Goal: Task Accomplishment & Management: Complete application form

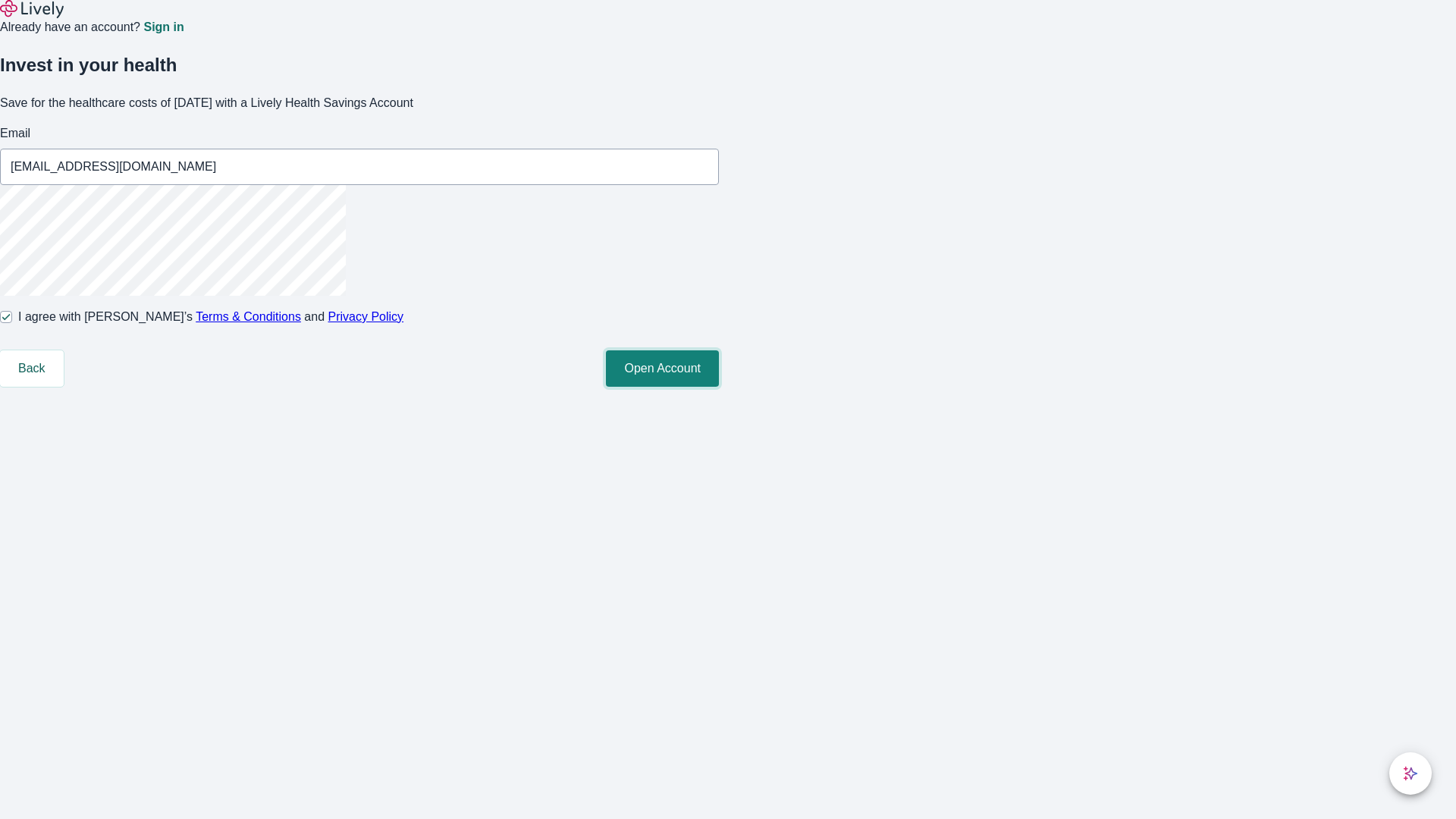
click at [719, 387] on button "Open Account" at bounding box center [662, 369] width 113 height 36
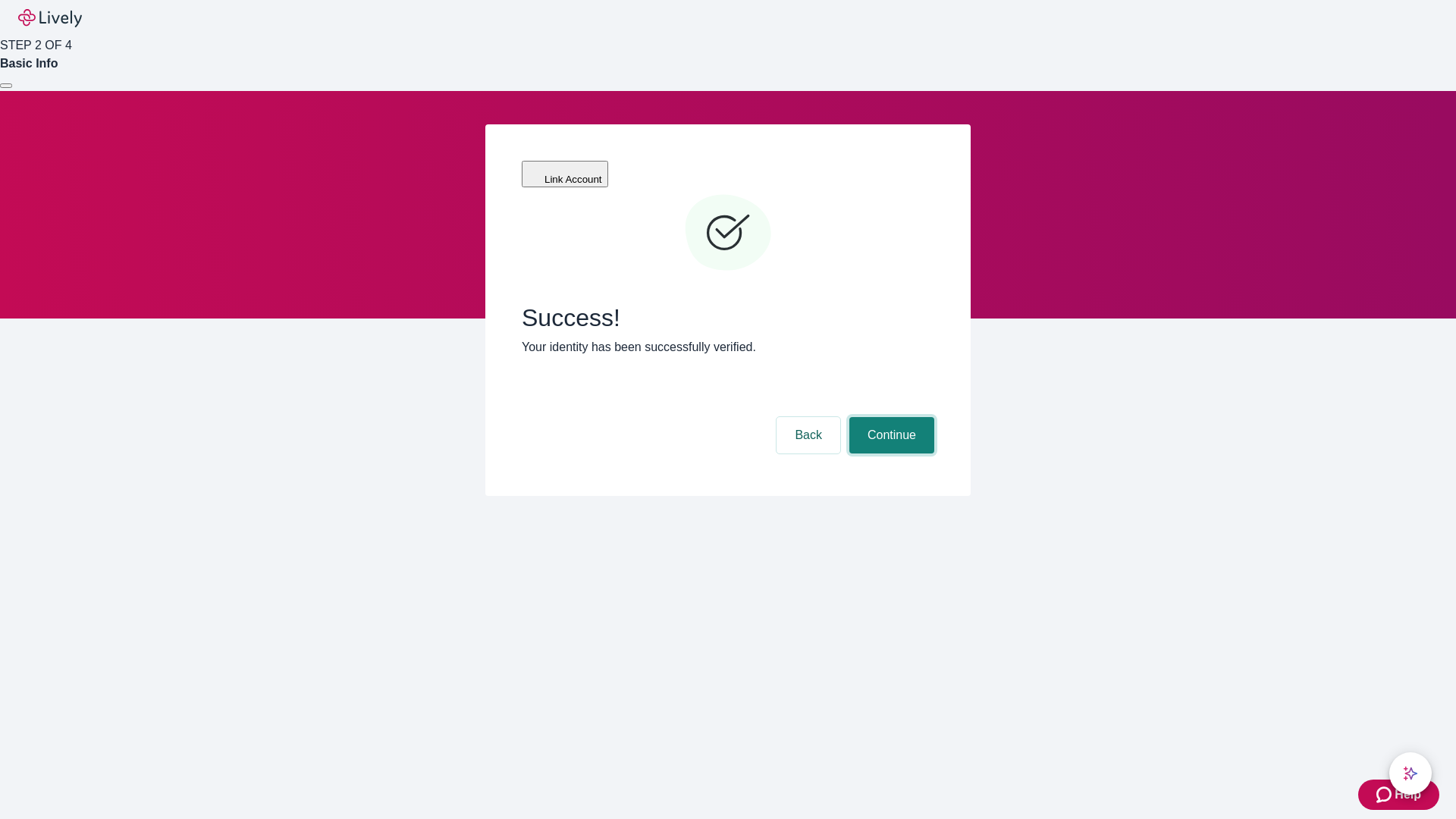
click at [890, 417] on button "Continue" at bounding box center [891, 435] width 85 height 36
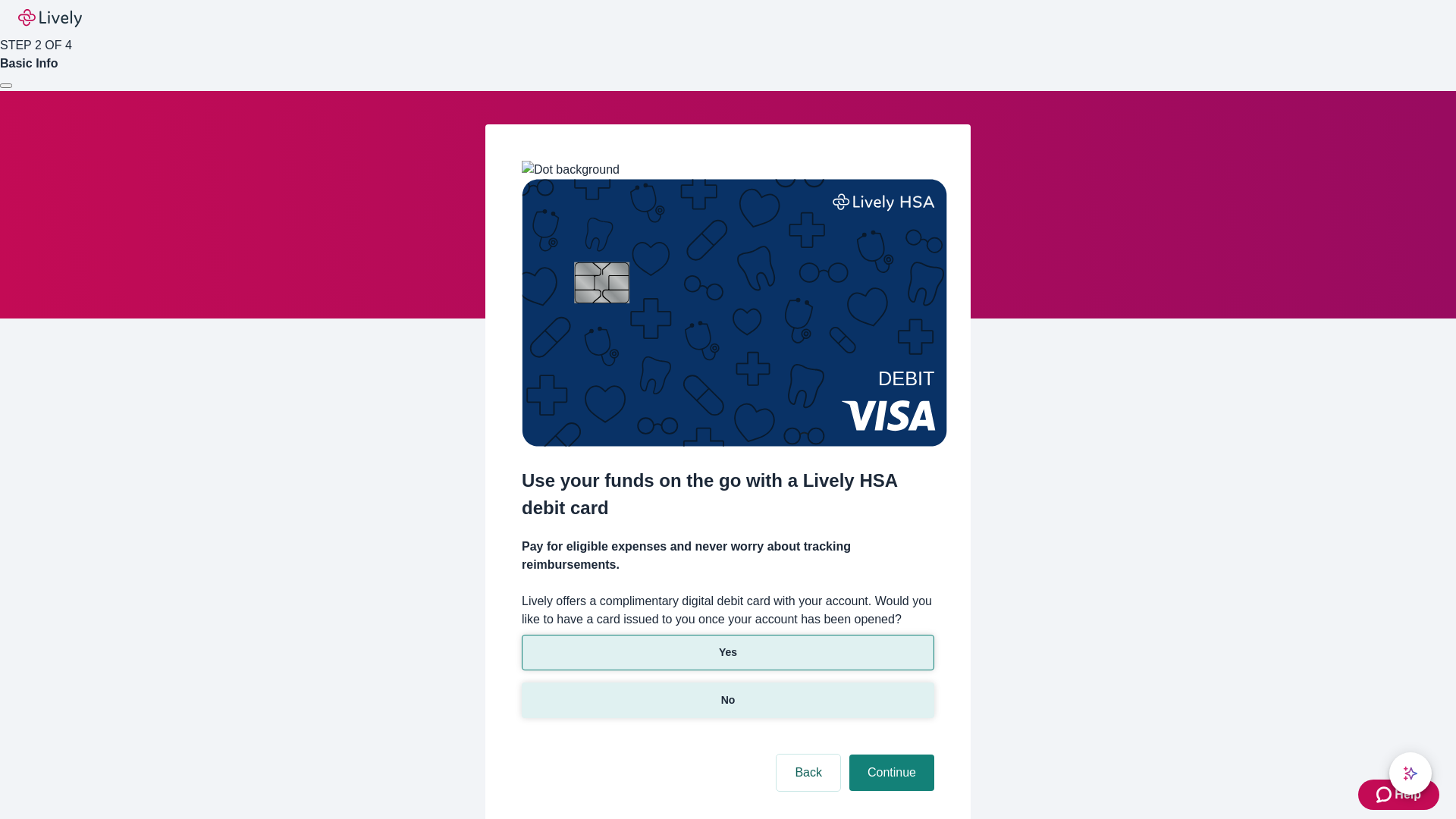
click at [727, 692] on p "No" at bounding box center [728, 700] width 14 height 16
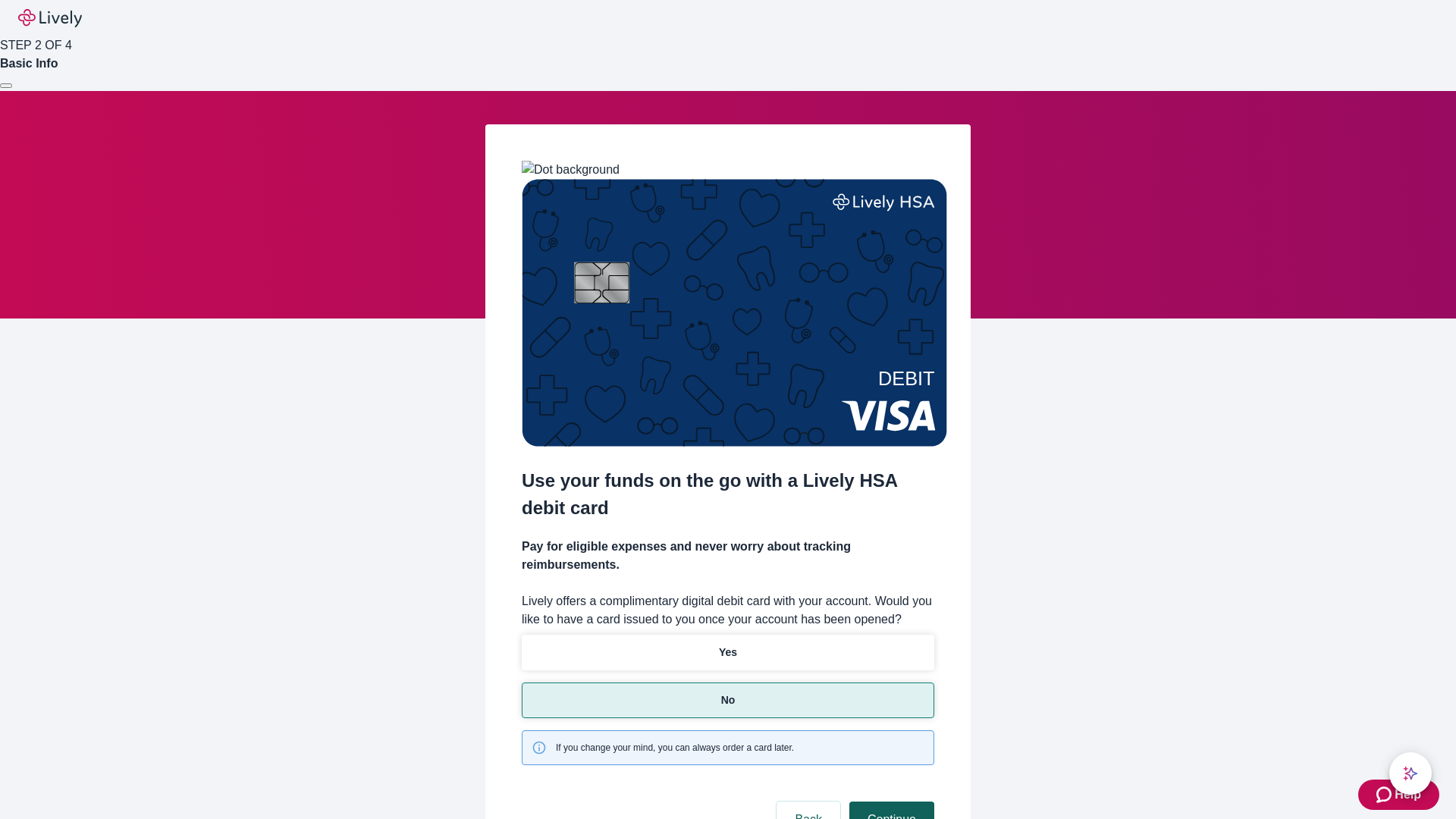
click at [890, 802] on button "Continue" at bounding box center [891, 820] width 85 height 36
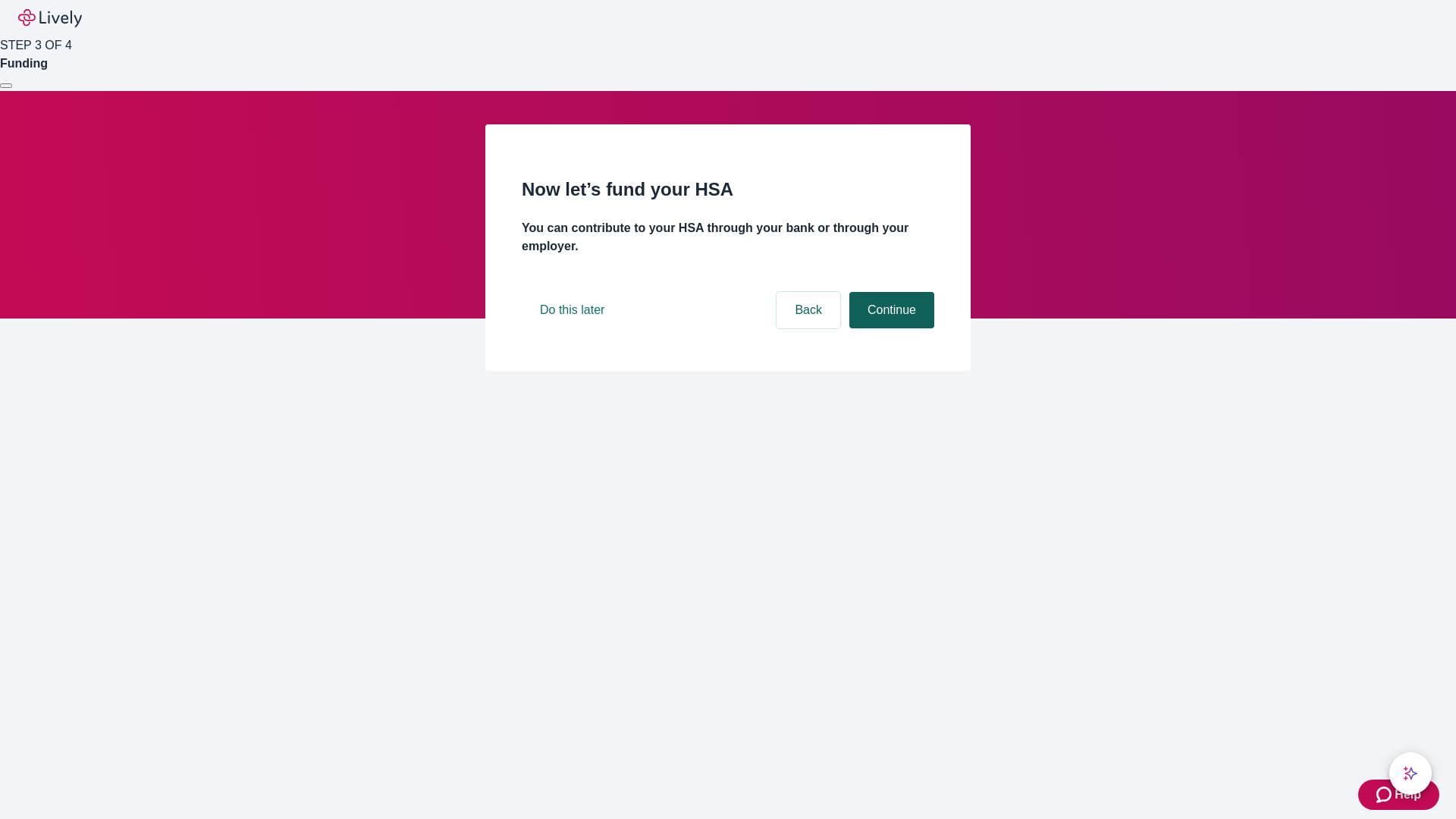
click at [890, 329] on button "Continue" at bounding box center [891, 310] width 85 height 36
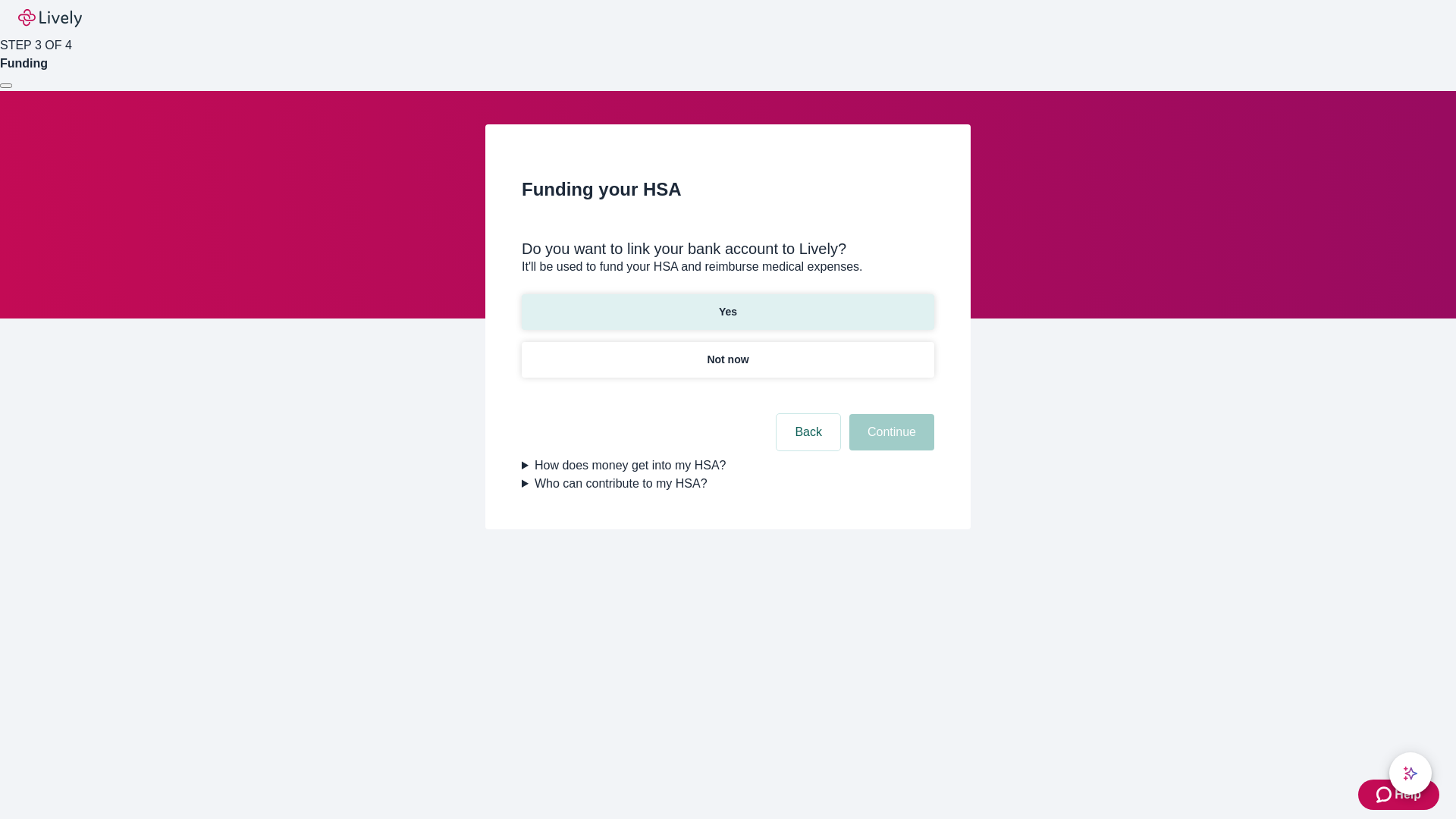
click at [727, 305] on p "Yes" at bounding box center [728, 313] width 18 height 16
click at [890, 414] on button "Continue" at bounding box center [891, 432] width 85 height 36
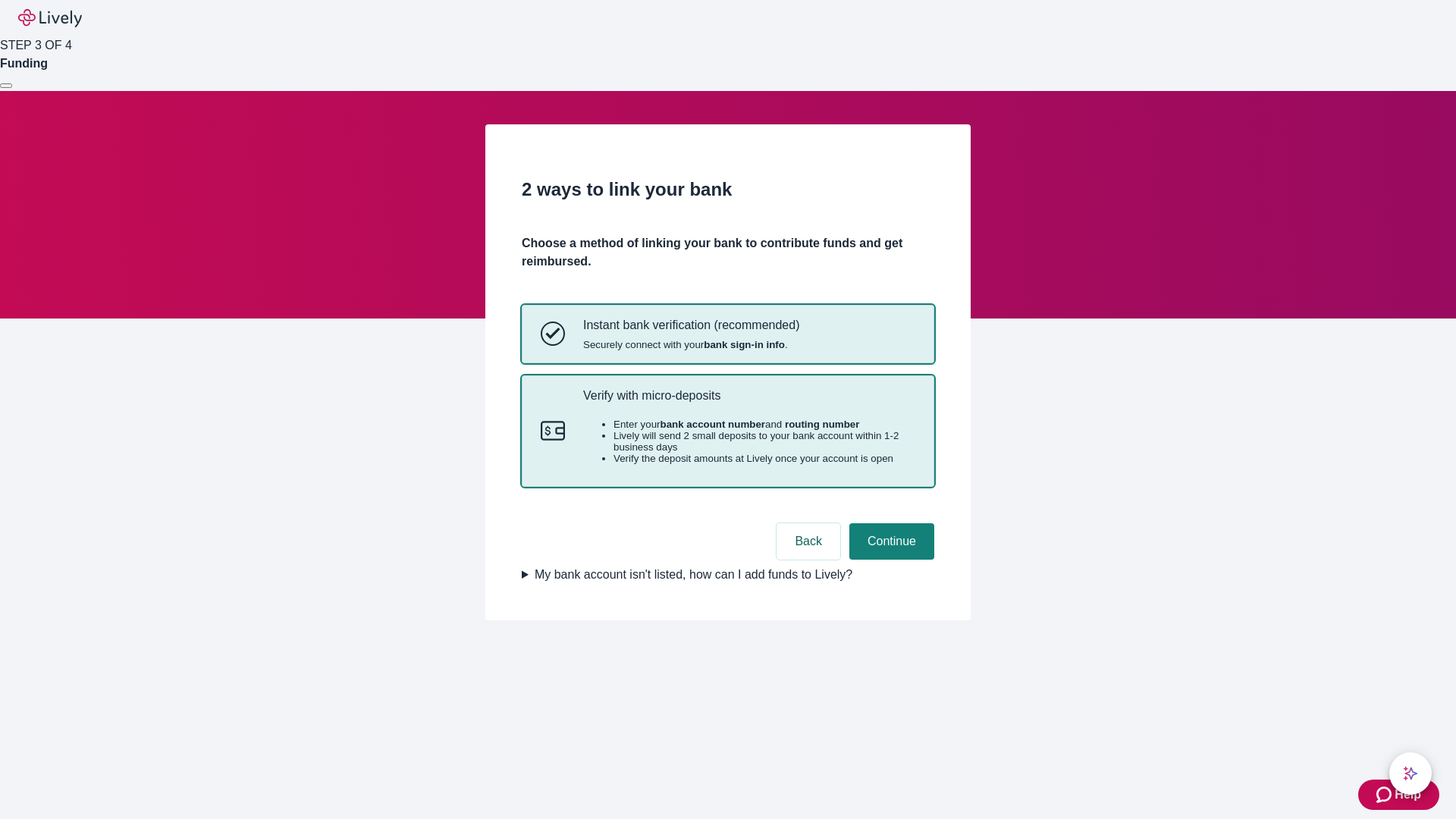
click at [748, 403] on p "Verify with micro-deposits" at bounding box center [749, 396] width 333 height 14
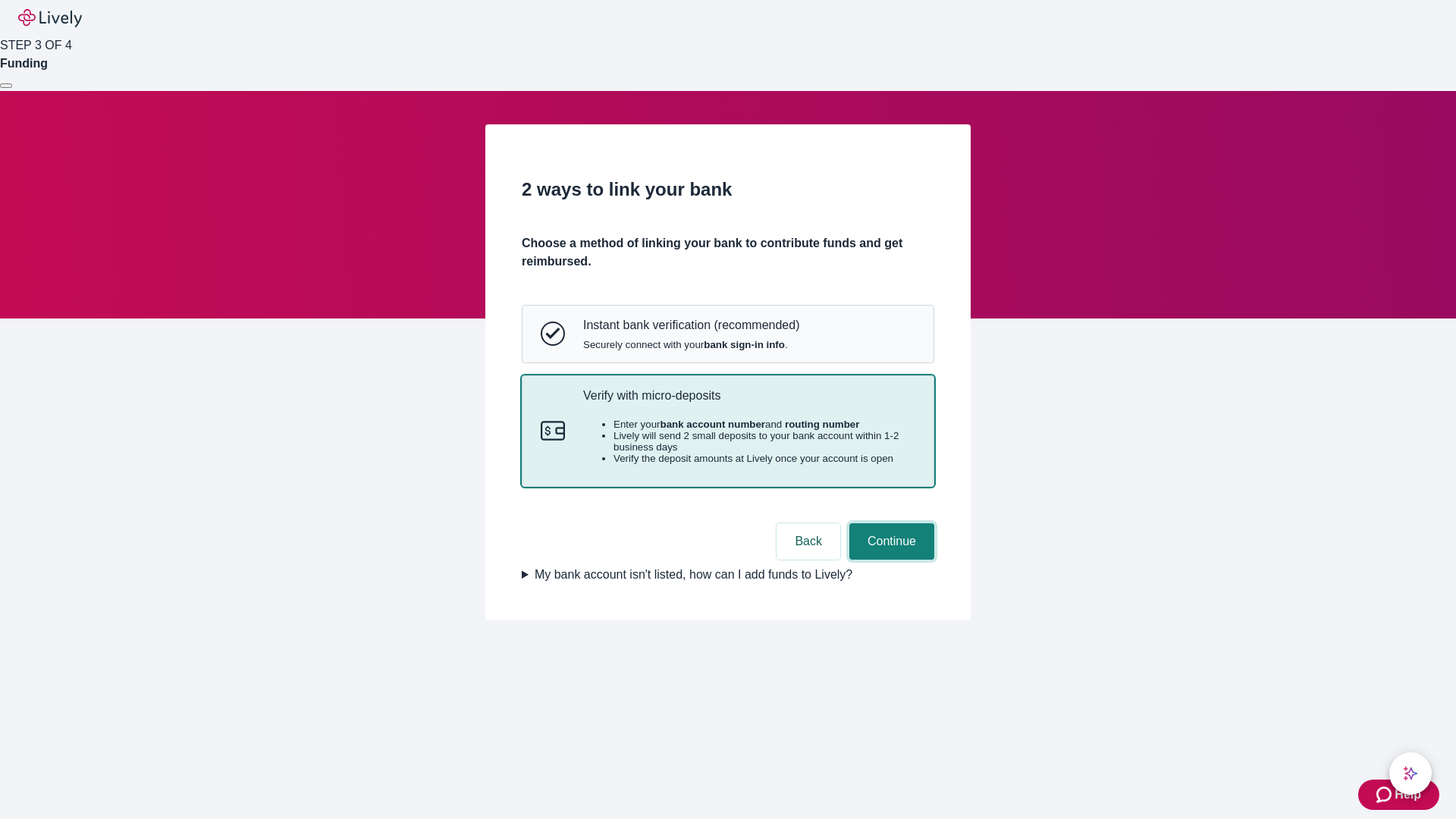
click at [890, 559] on button "Continue" at bounding box center [891, 541] width 85 height 36
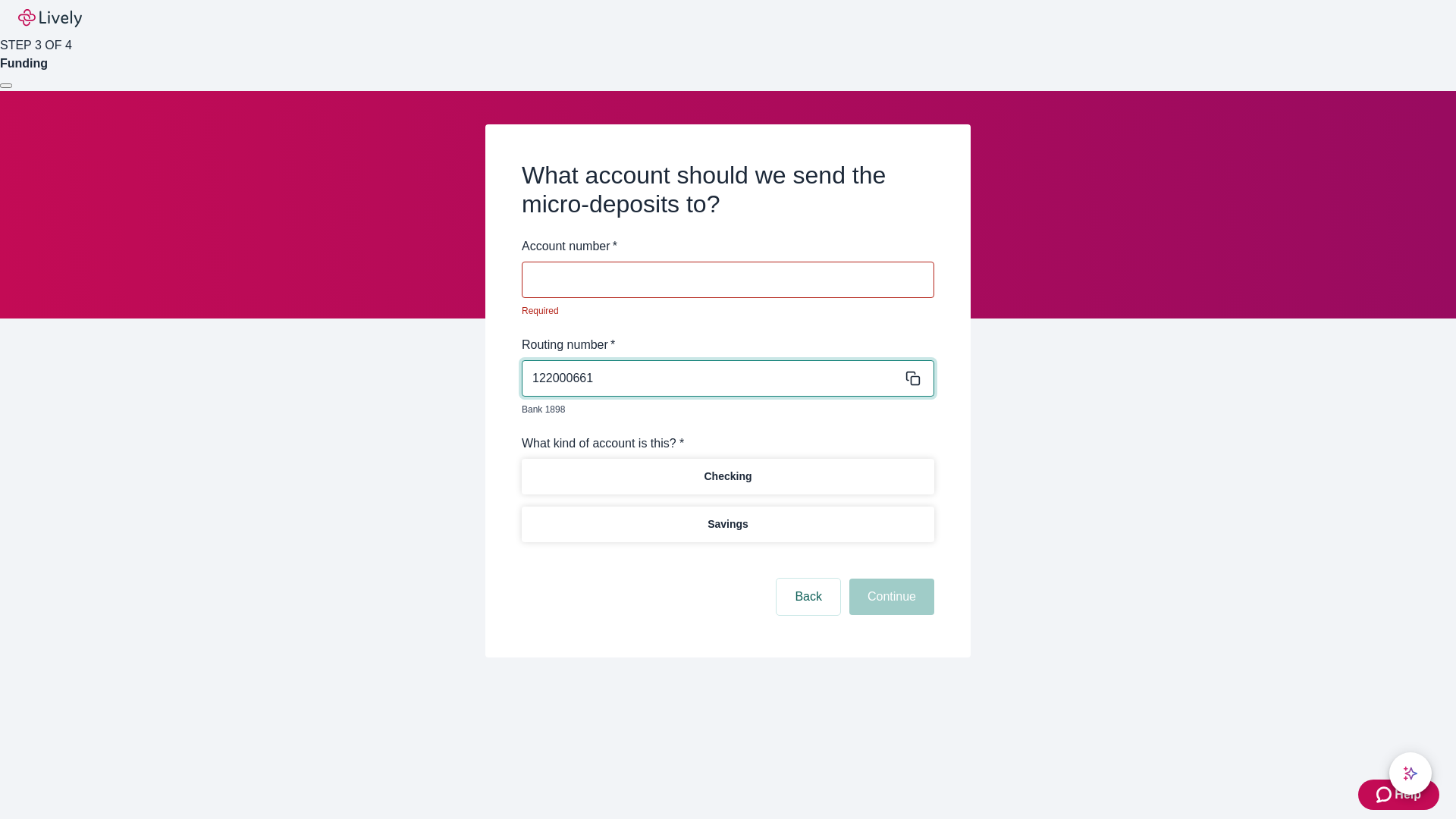
type input "122000661"
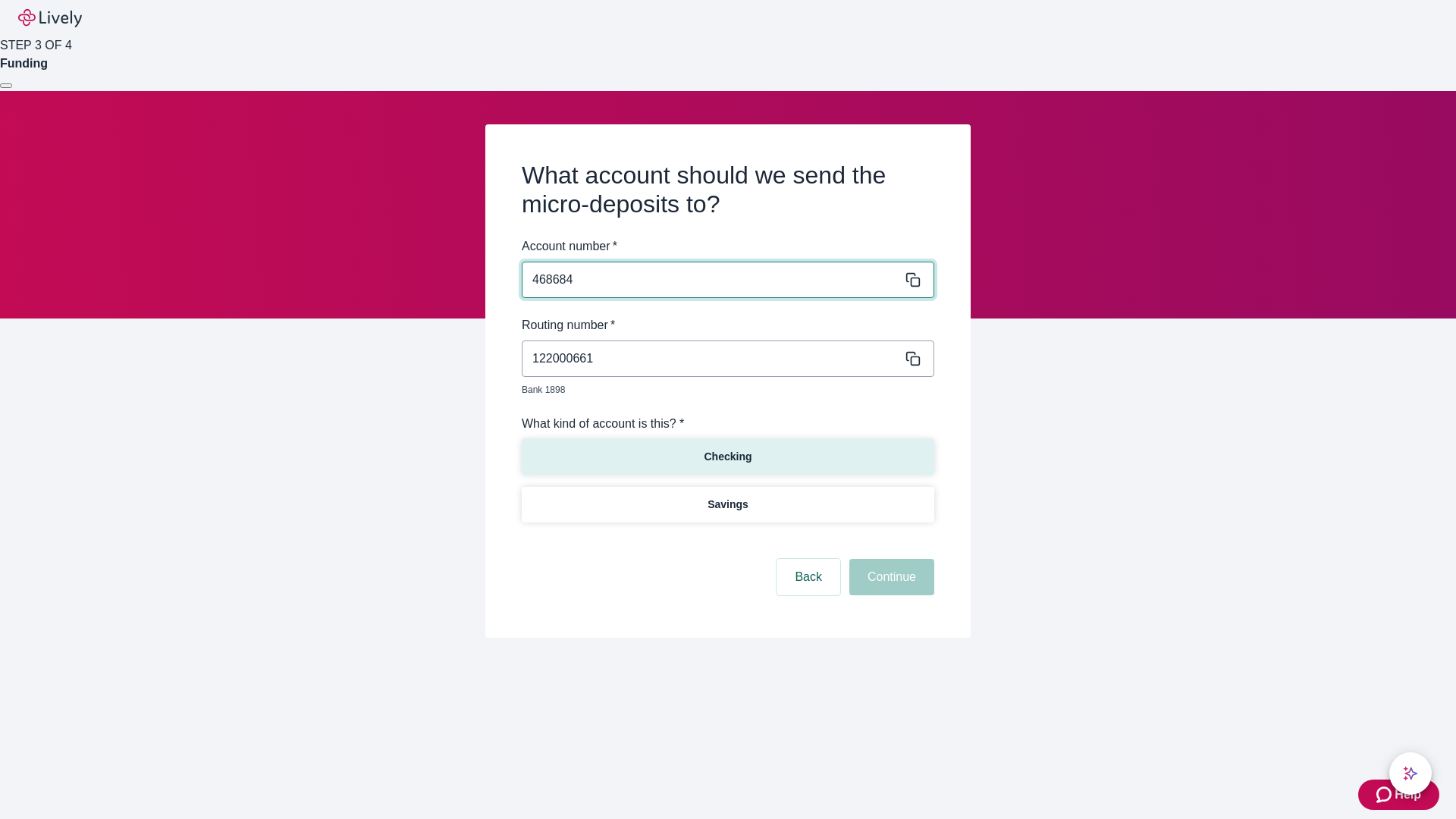
type input "468684"
click at [727, 449] on p "Checking" at bounding box center [728, 457] width 48 height 16
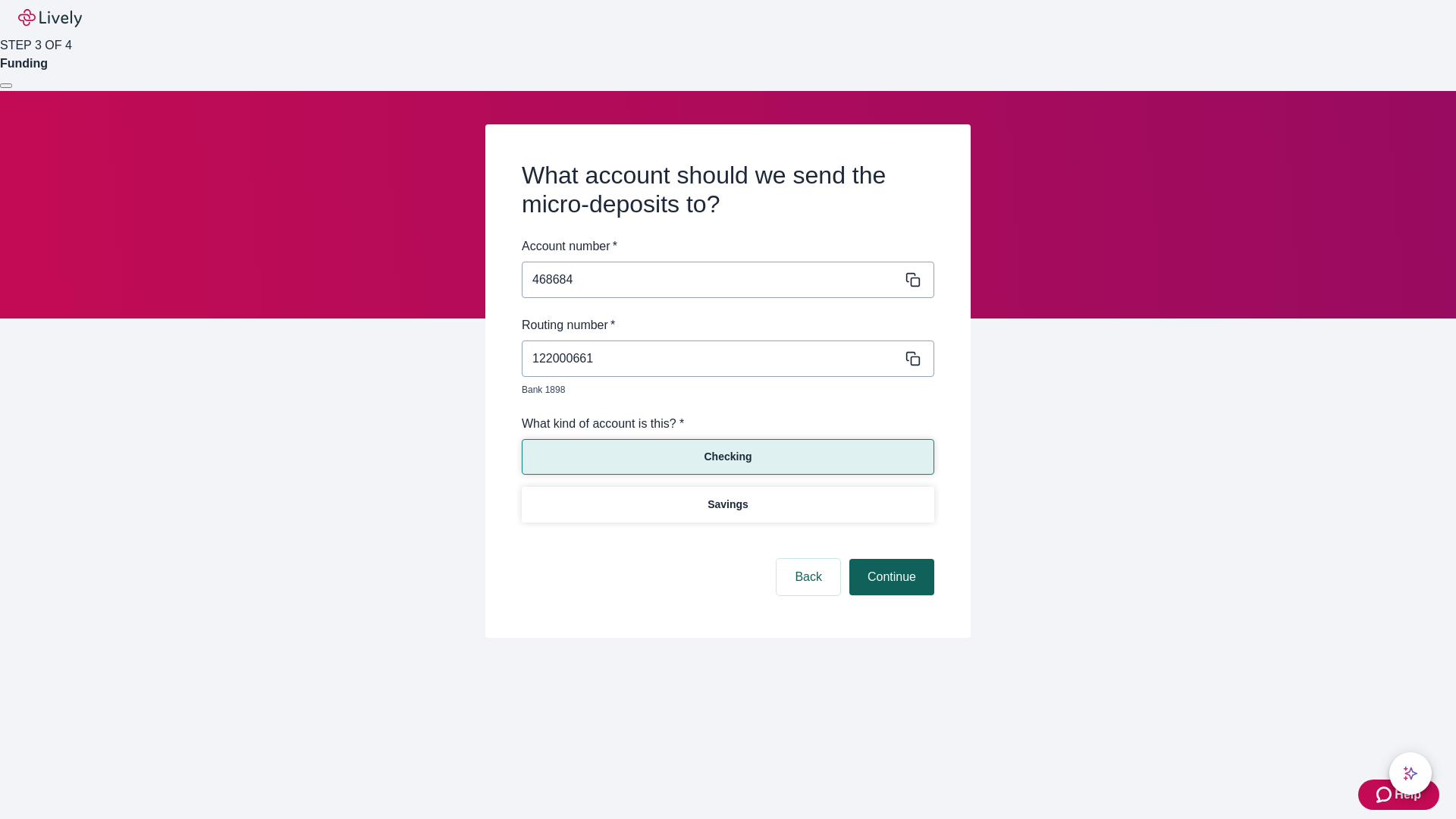
click at [890, 559] on button "Continue" at bounding box center [891, 577] width 85 height 36
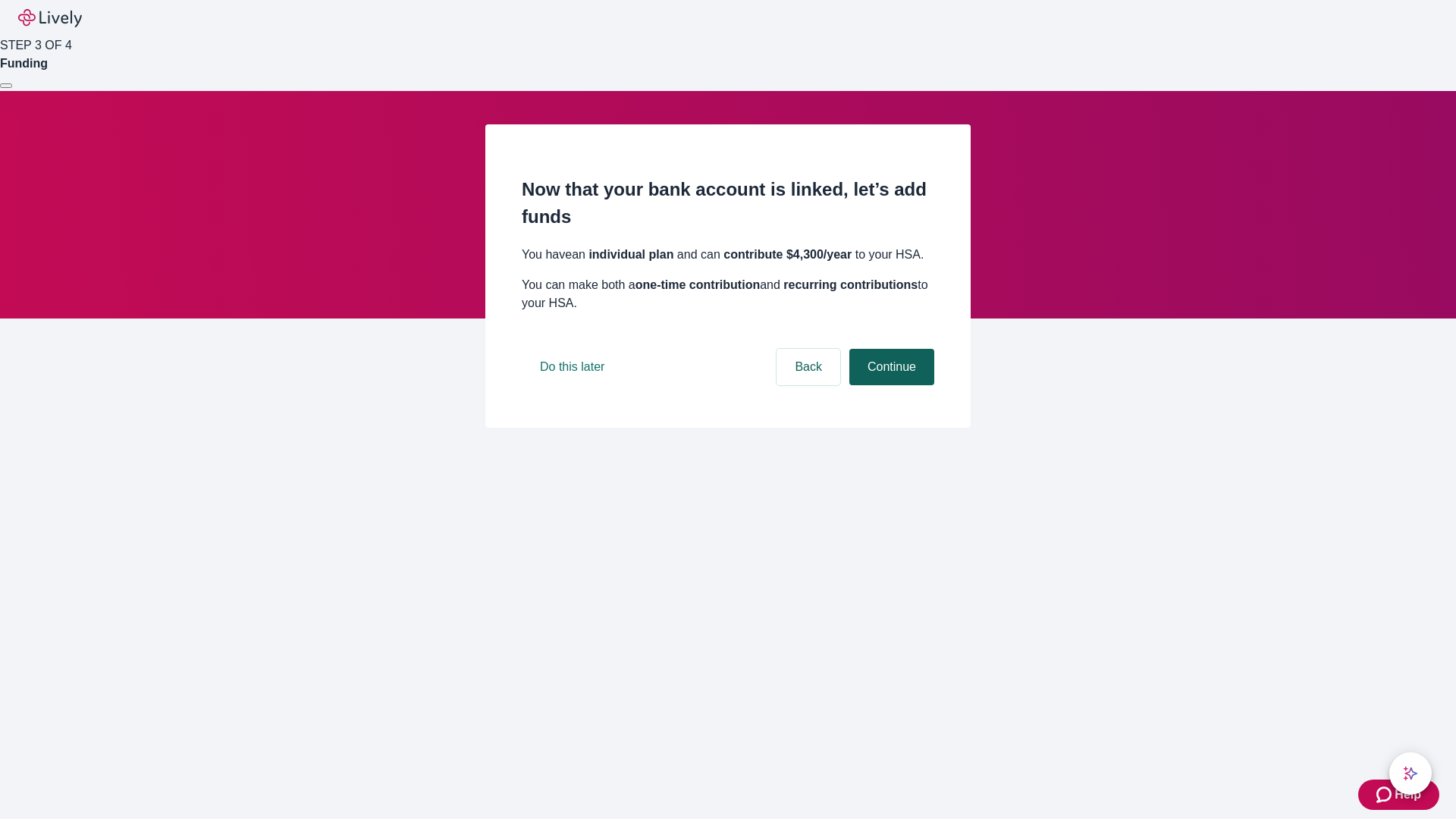
click at [890, 386] on button "Continue" at bounding box center [891, 367] width 85 height 36
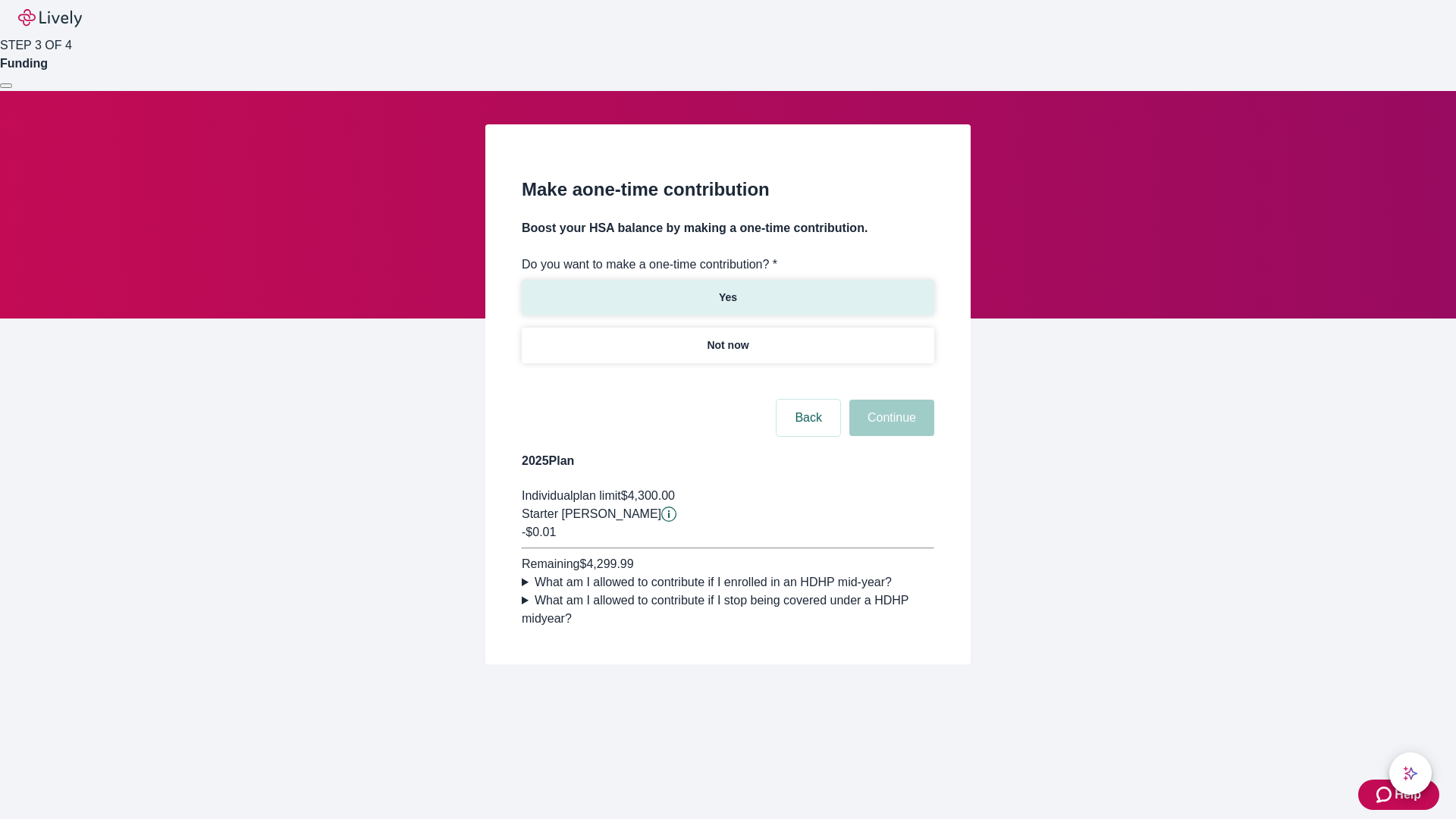
click at [727, 290] on p "Yes" at bounding box center [728, 298] width 18 height 16
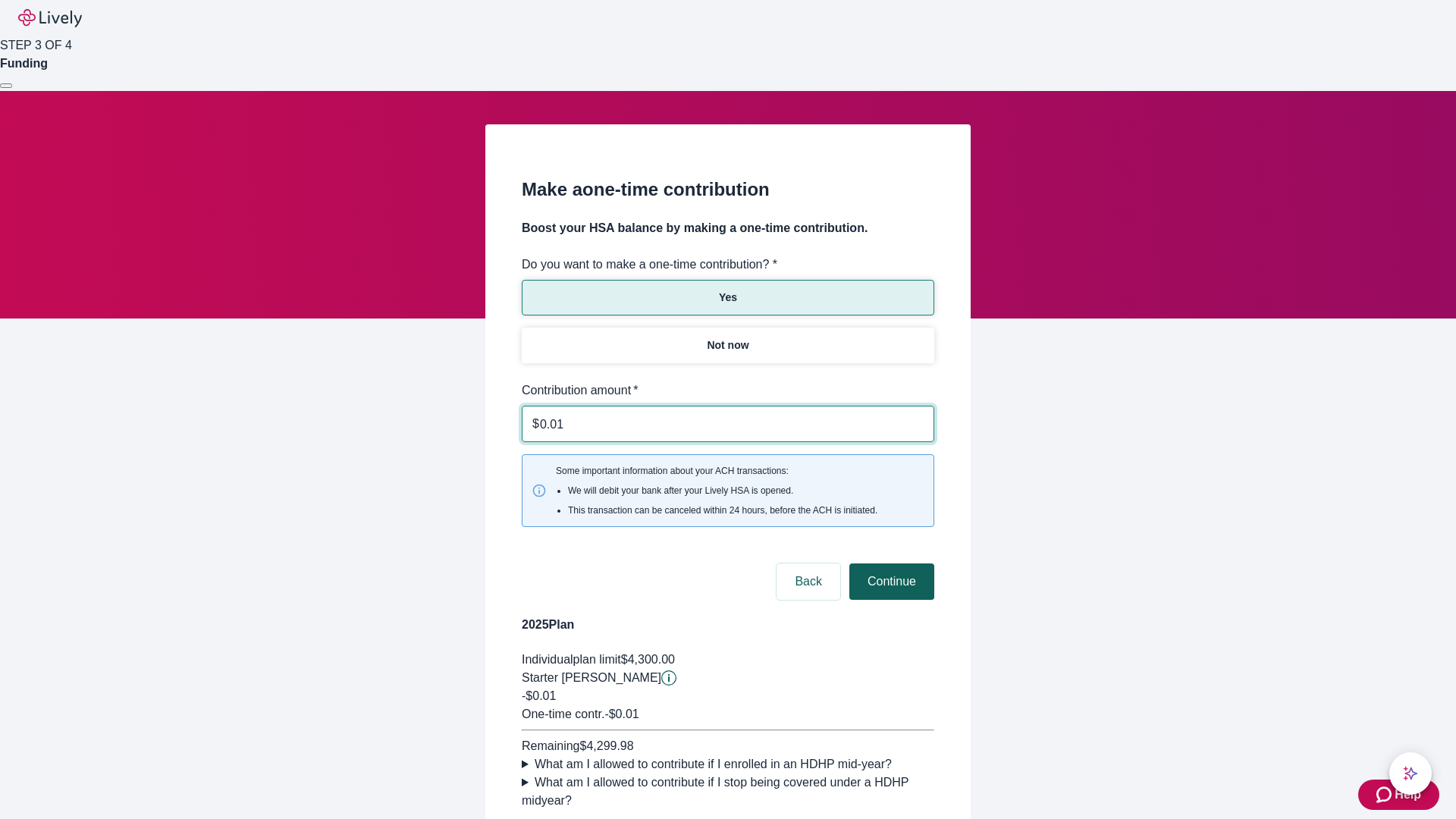
type input "0.01"
click at [890, 563] on button "Continue" at bounding box center [891, 581] width 85 height 36
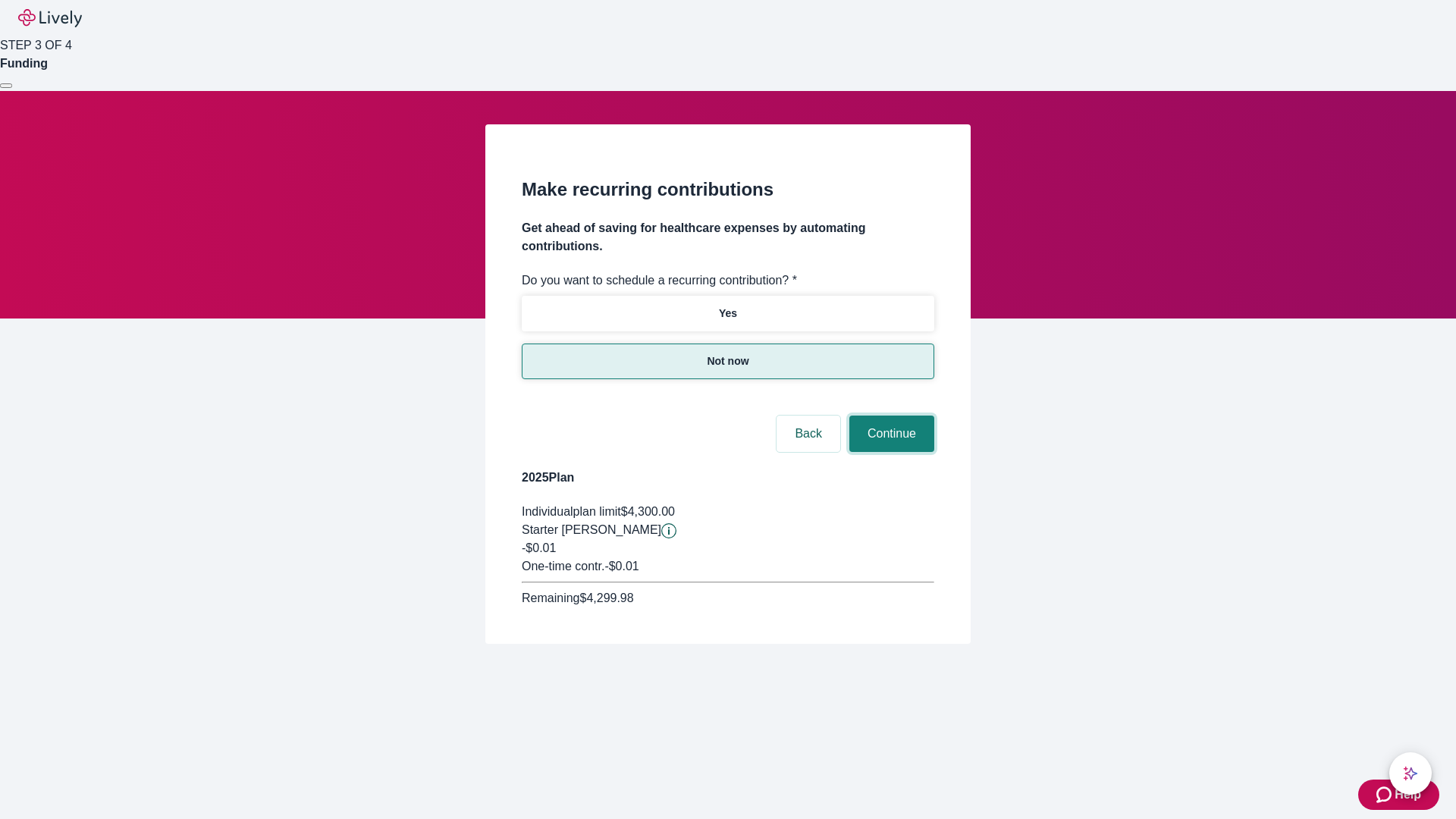
click at [890, 415] on button "Continue" at bounding box center [891, 433] width 85 height 36
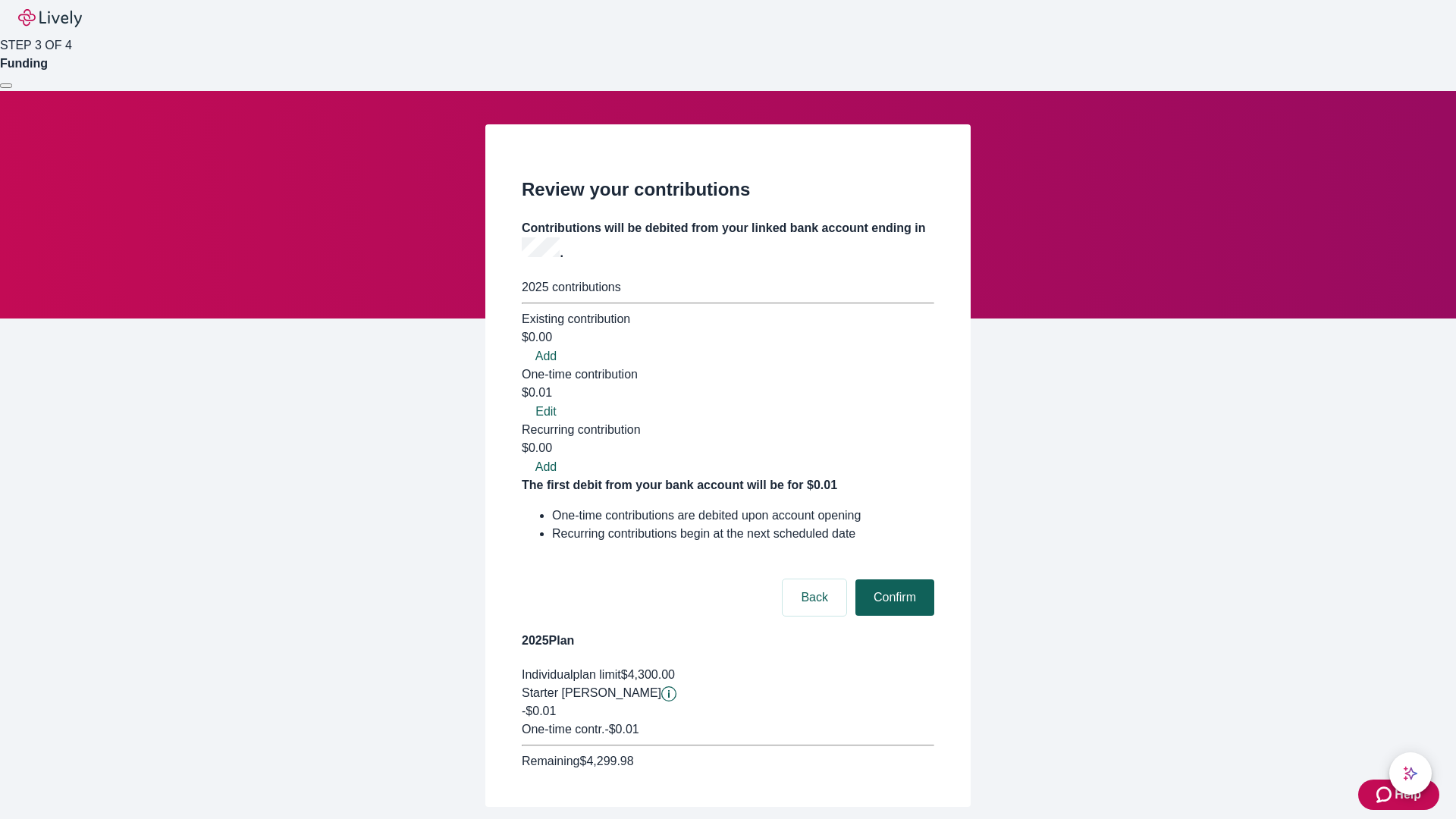
click at [893, 579] on button "Confirm" at bounding box center [895, 597] width 79 height 36
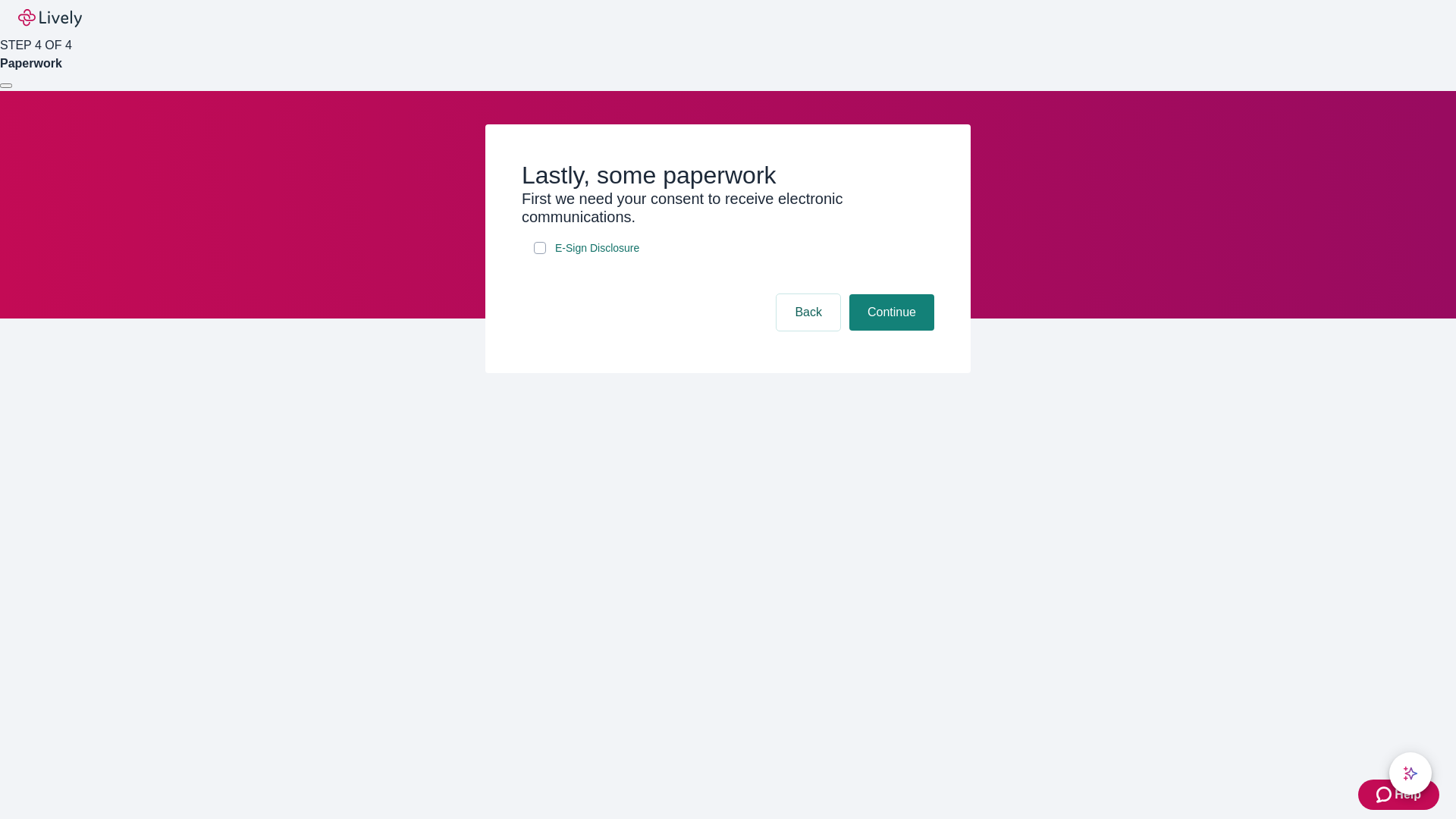
click at [540, 254] on input "E-Sign Disclosure" at bounding box center [540, 248] width 12 height 12
checkbox input "true"
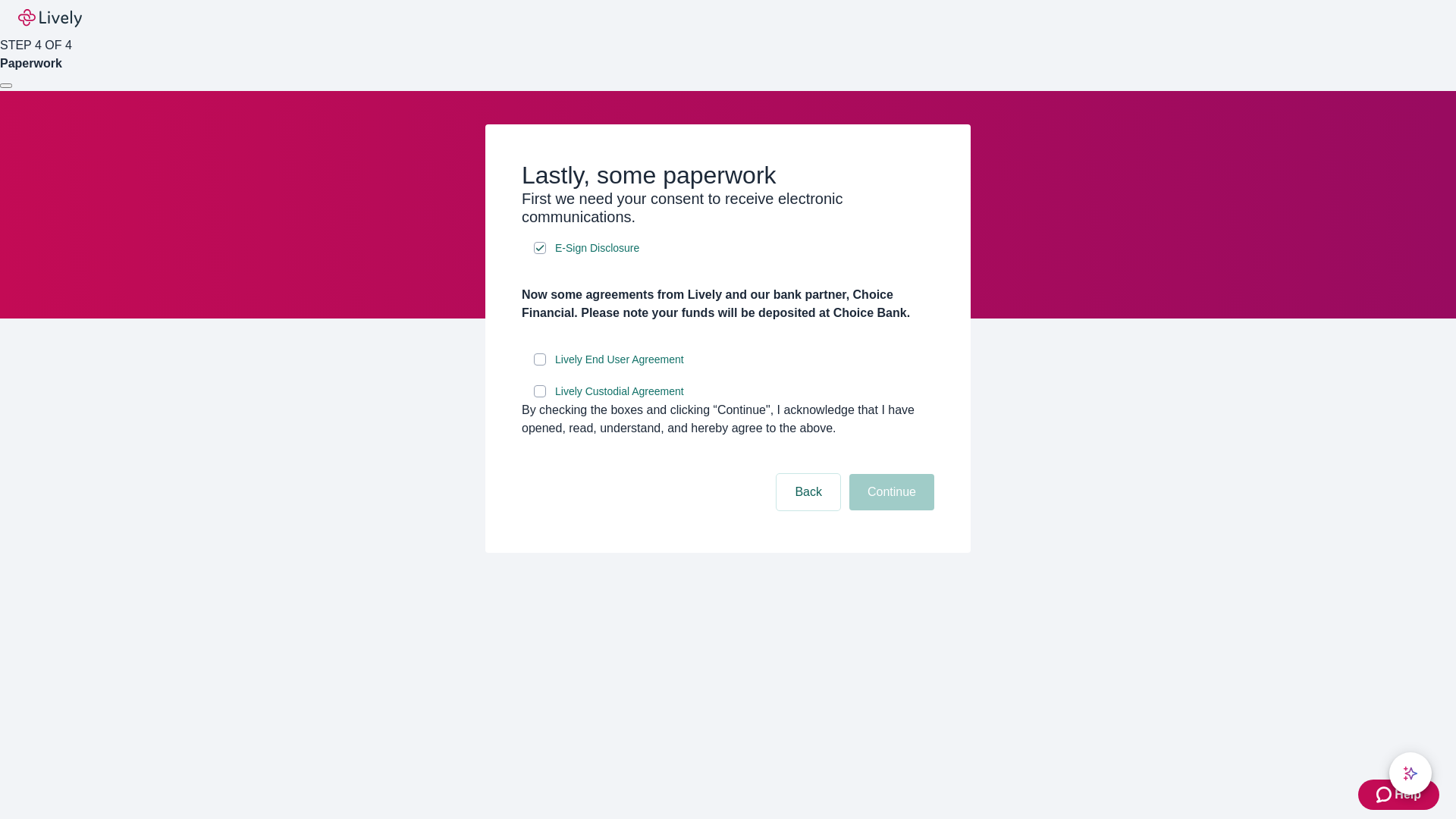
click at [540, 366] on input "Lively End User Agreement" at bounding box center [540, 360] width 12 height 12
checkbox input "true"
click at [540, 398] on input "Lively Custodial Agreement" at bounding box center [540, 392] width 12 height 12
checkbox input "true"
click at [890, 510] on button "Continue" at bounding box center [891, 492] width 85 height 36
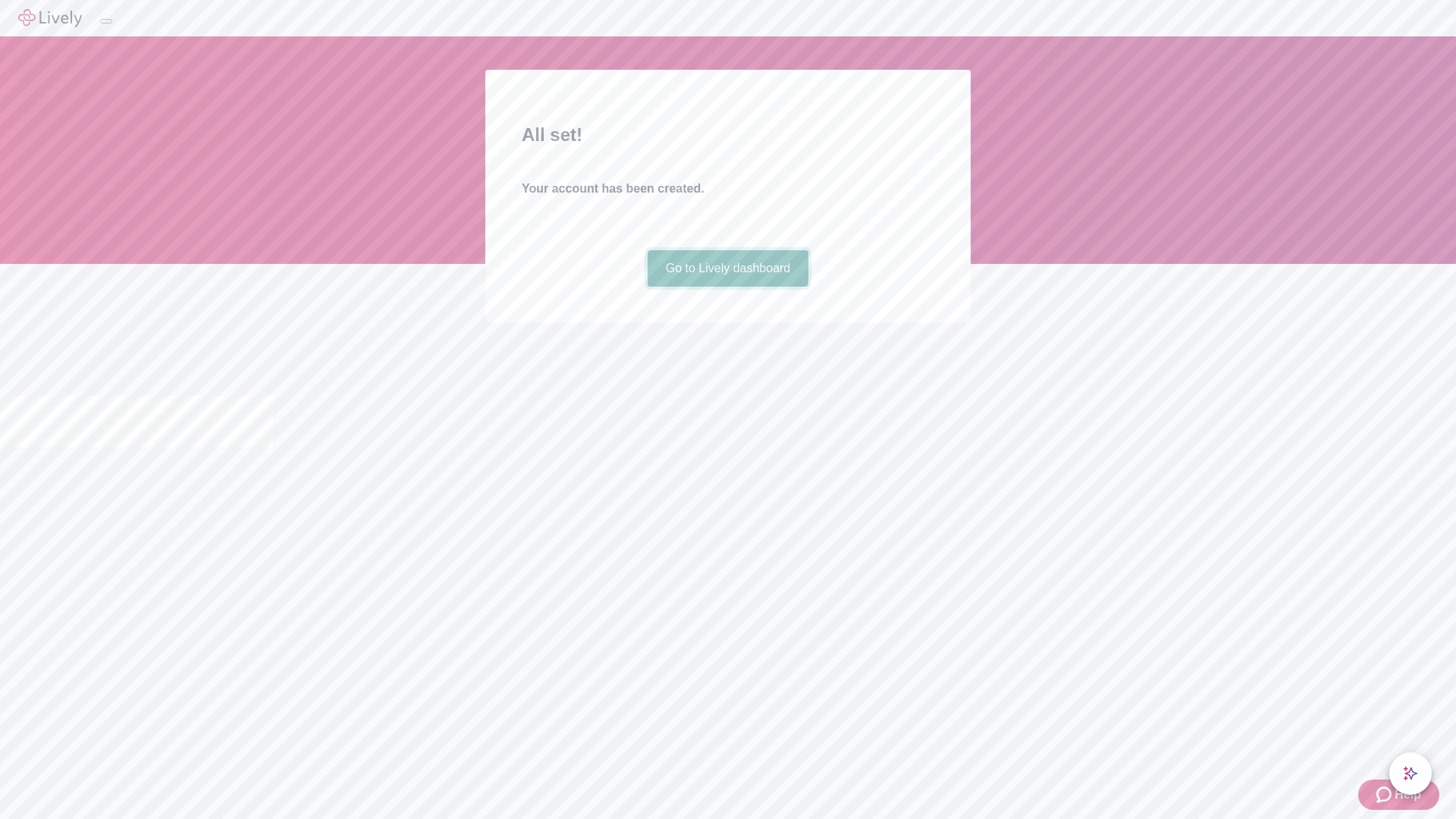
click at [727, 287] on link "Go to Lively dashboard" at bounding box center [728, 269] width 162 height 36
